Goal: Find specific fact: Find specific fact

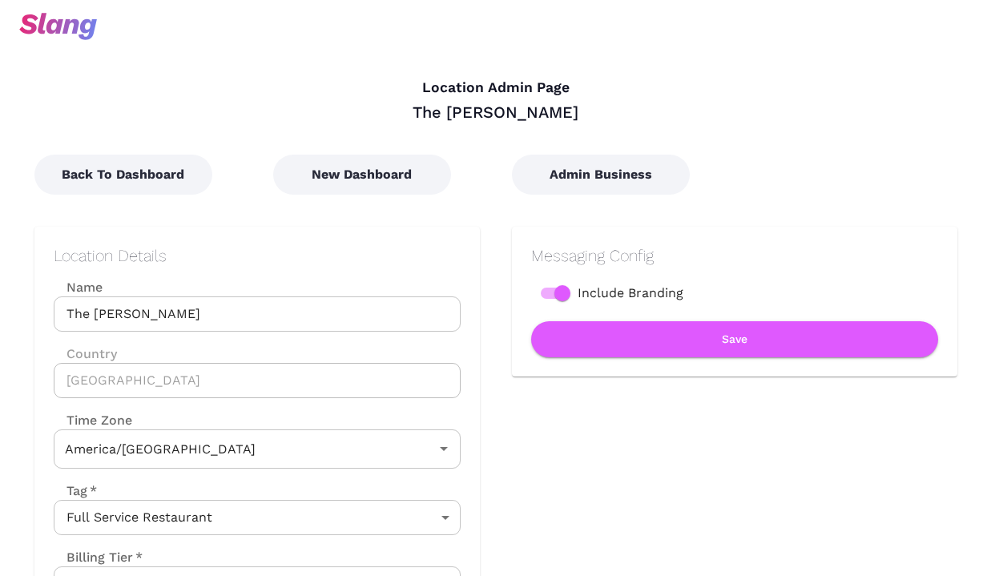
type input "Central Time"
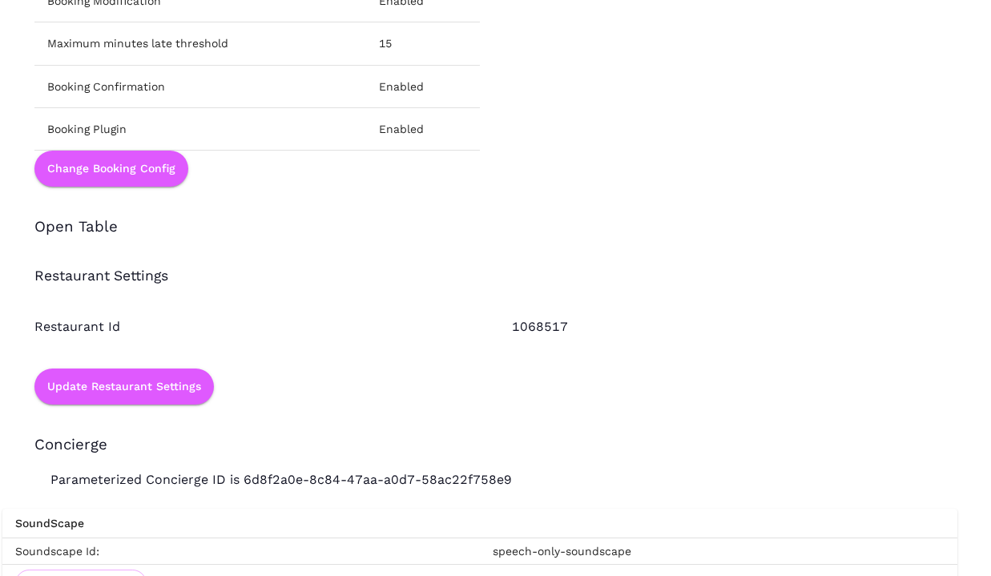
scroll to position [2290, 0]
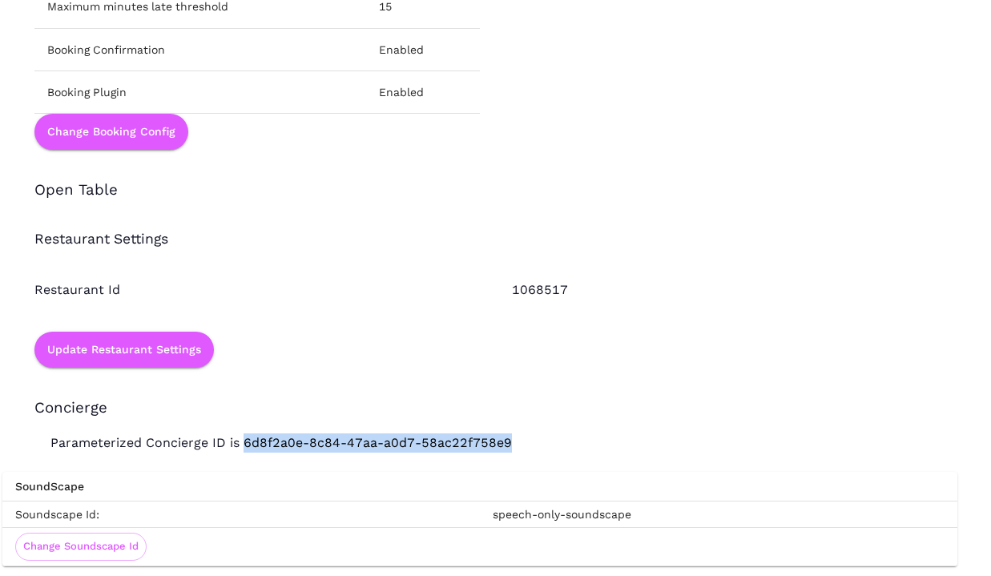
drag, startPoint x: 246, startPoint y: 444, endPoint x: 557, endPoint y: 444, distance: 311.0
click at [557, 444] on p "Parameterized Concierge ID is 6d8f2a0e-8c84-47aa-a0d7-58ac22f758e9" at bounding box center [479, 435] width 955 height 35
copy p "6d8f2a0e-8c84-47aa-a0d7-58ac22f758e9"
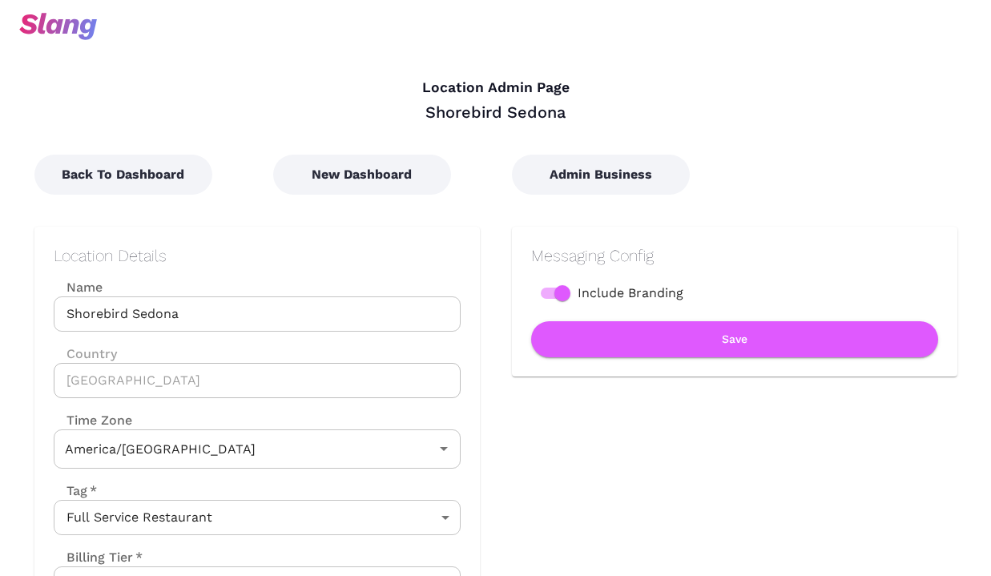
type input "[US_STATE] Time"
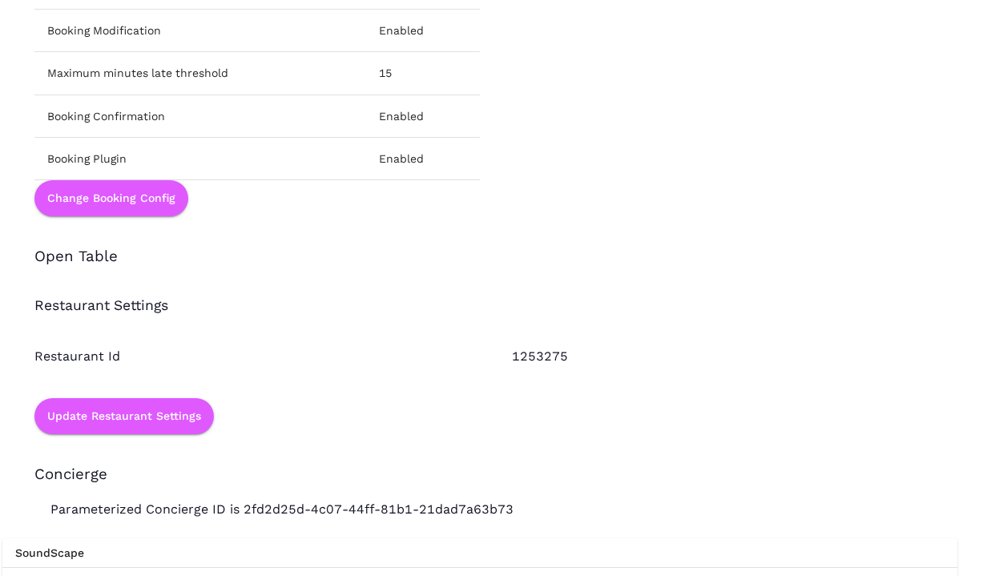
scroll to position [2233, 0]
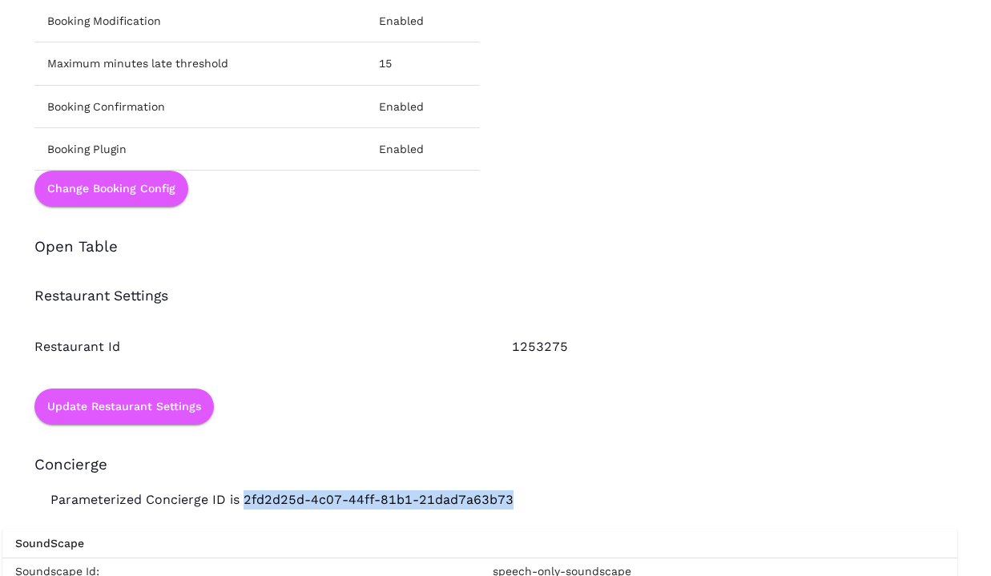
drag, startPoint x: 317, startPoint y: 503, endPoint x: 544, endPoint y: 504, distance: 226.8
click at [544, 504] on p "Parameterized Concierge ID is 2fd2d25d-4c07-44ff-81b1-21dad7a63b73" at bounding box center [479, 492] width 955 height 35
copy p "2fd2d25d-4c07-44ff-81b1-21dad7a63b73"
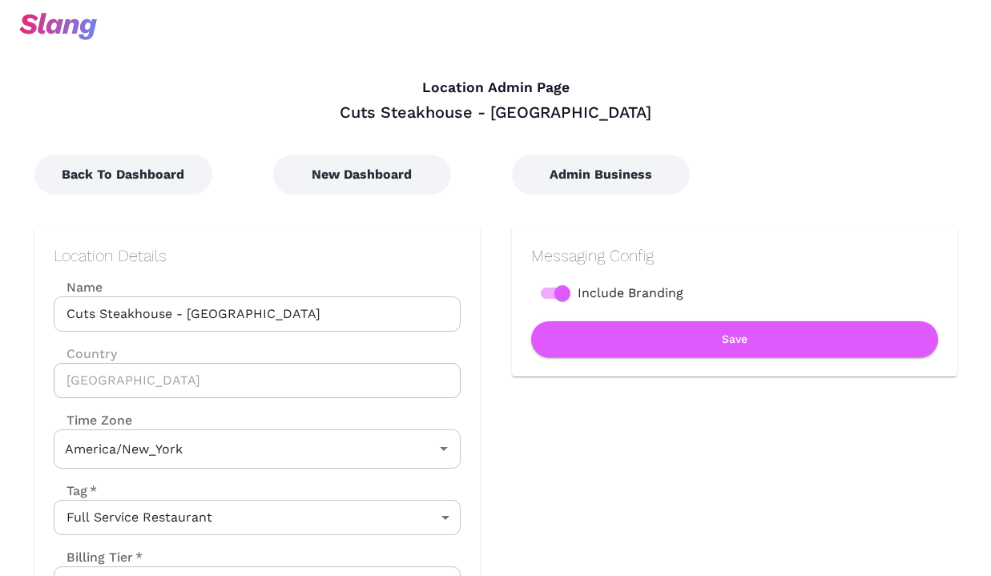
type input "Eastern Time"
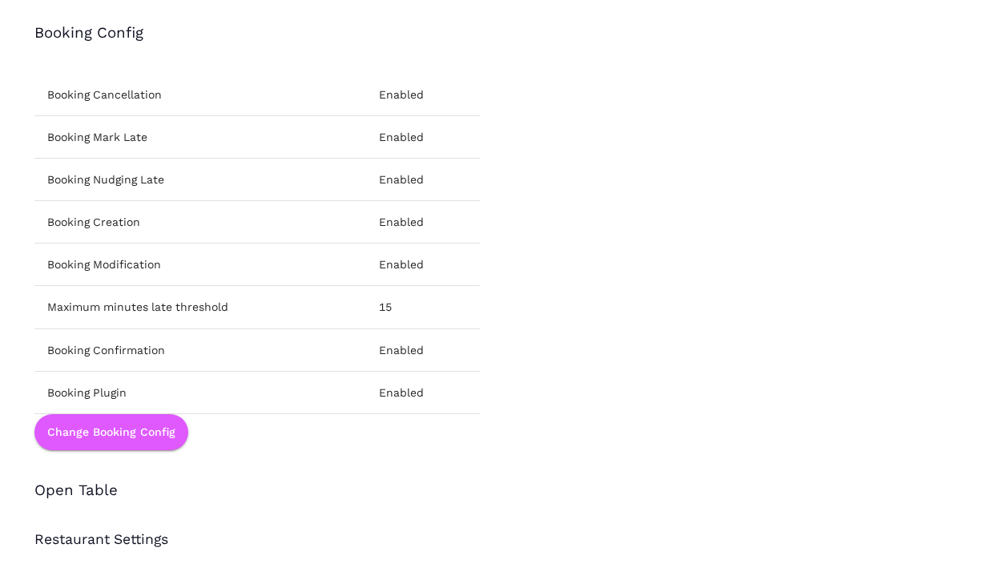
scroll to position [2312, 0]
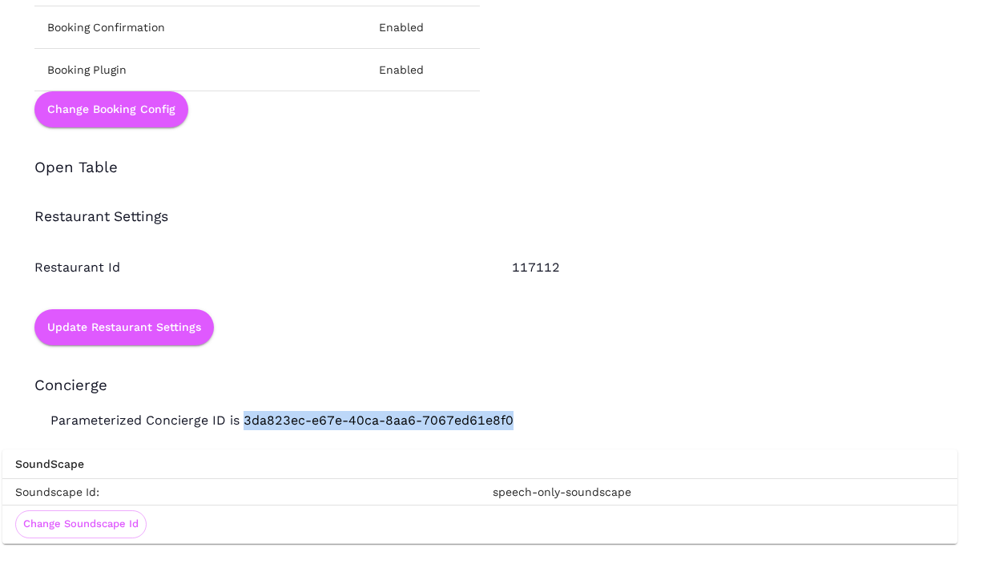
drag, startPoint x: 242, startPoint y: 422, endPoint x: 620, endPoint y: 422, distance: 378.3
click at [620, 422] on p "Parameterized Concierge ID is 3da823ec-e67e-40ca-8aa6-7067ed61e8f0" at bounding box center [479, 412] width 955 height 35
copy p "3da823ec-e67e-40ca-8aa6-7067ed61e8f0"
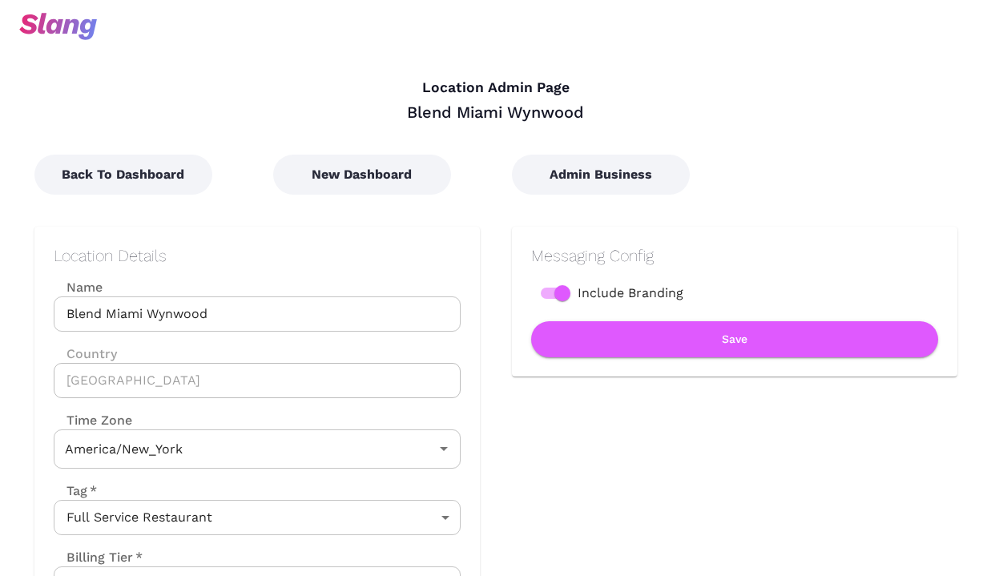
type input "Eastern Time"
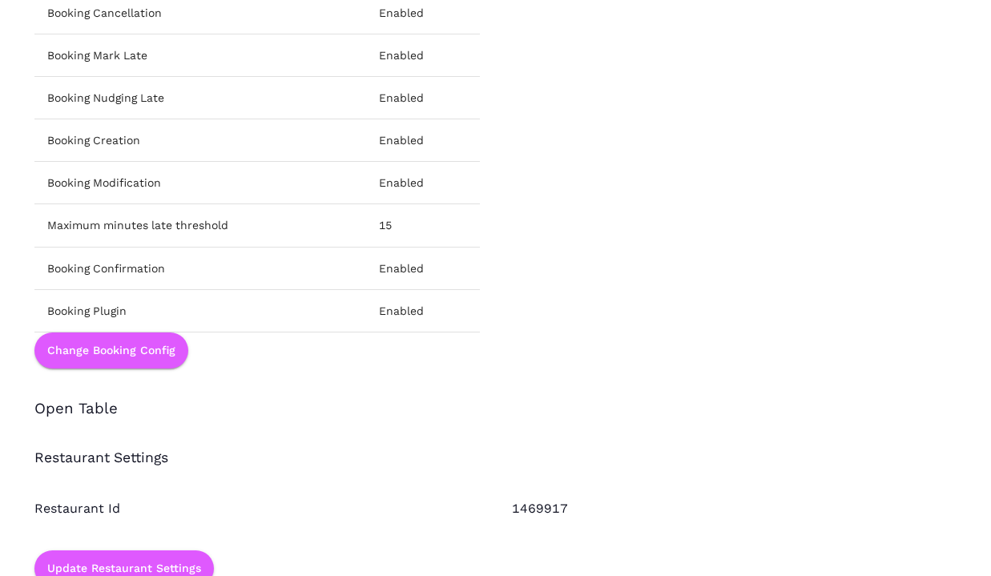
scroll to position [2312, 0]
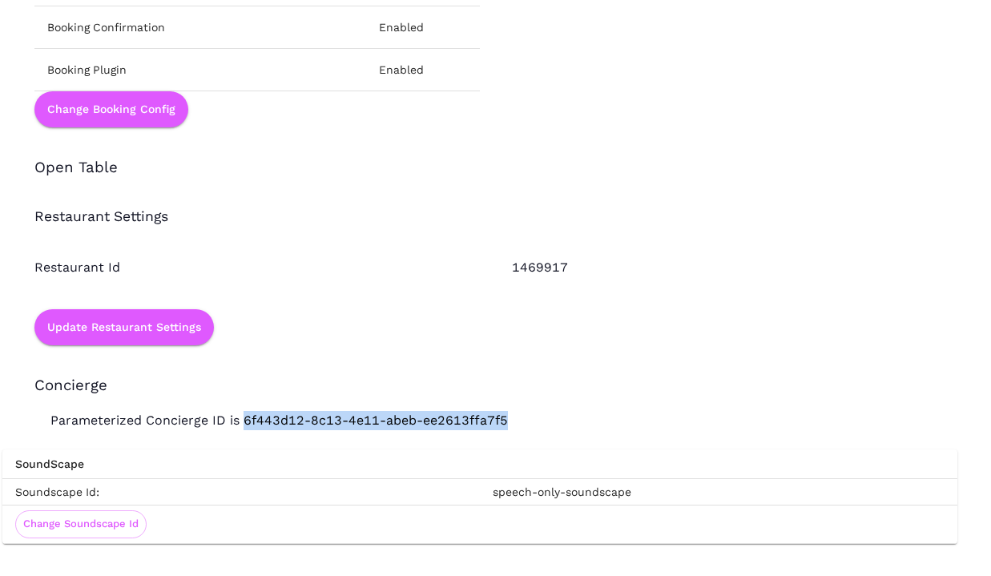
drag, startPoint x: 242, startPoint y: 422, endPoint x: 507, endPoint y: 430, distance: 264.7
click at [507, 430] on div "Parameterized Concierge ID is 6f443d12-8c13-4e11-abeb-ee2613ffa7f5 SoundScape S…" at bounding box center [479, 469] width 955 height 149
click at [507, 430] on div "SoundScape Soundscape Id: speech-only-soundscape Change Soundscape Id" at bounding box center [479, 487] width 955 height 114
drag, startPoint x: 243, startPoint y: 419, endPoint x: 536, endPoint y: 419, distance: 293.4
click at [536, 419] on p "Parameterized Concierge ID is 6f443d12-8c13-4e11-abeb-ee2613ffa7f5" at bounding box center [479, 412] width 955 height 35
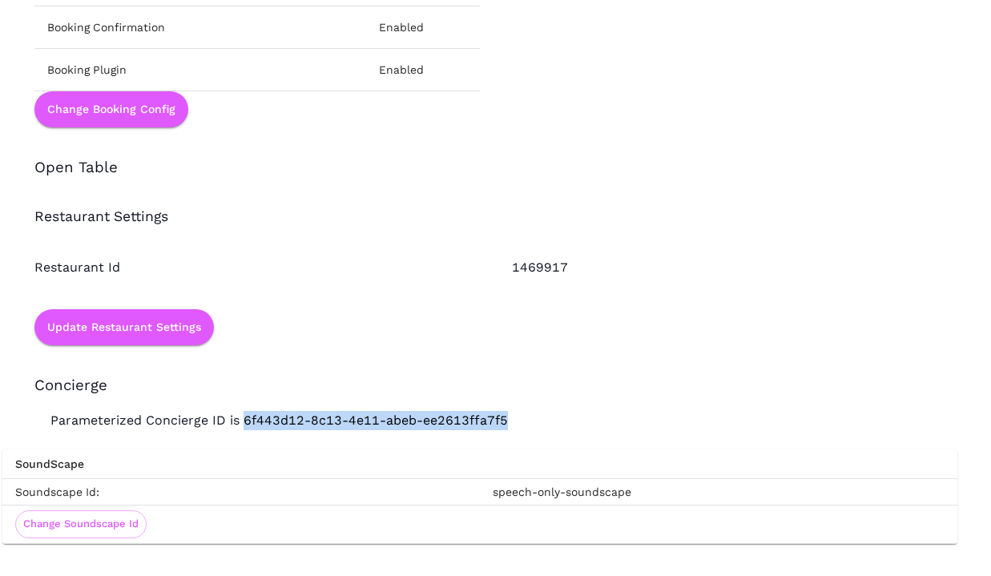
copy p "6f443d12-8c13-4e11-abeb-ee2613ffa7f5"
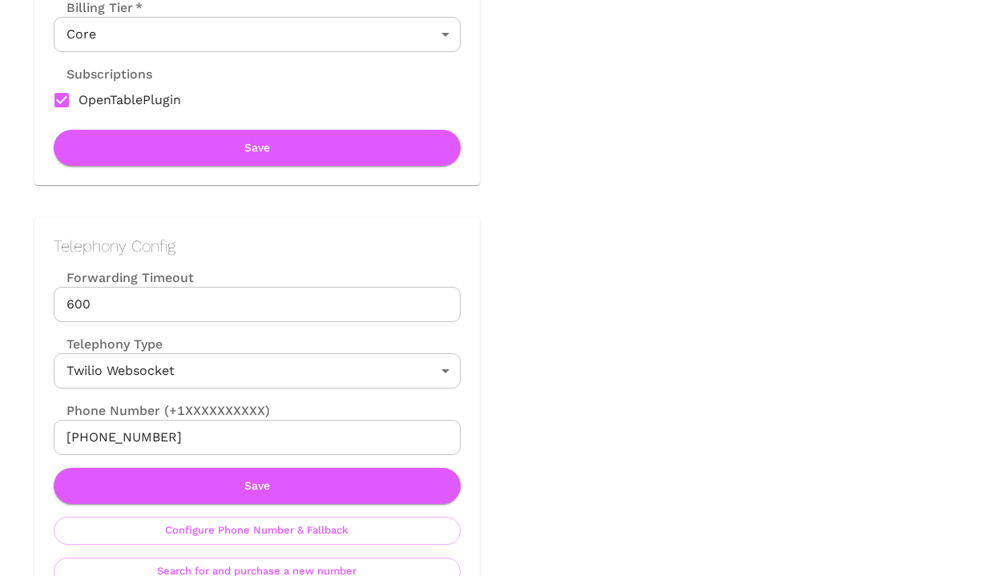
scroll to position [0, 0]
